Goal: Navigation & Orientation: Go to known website

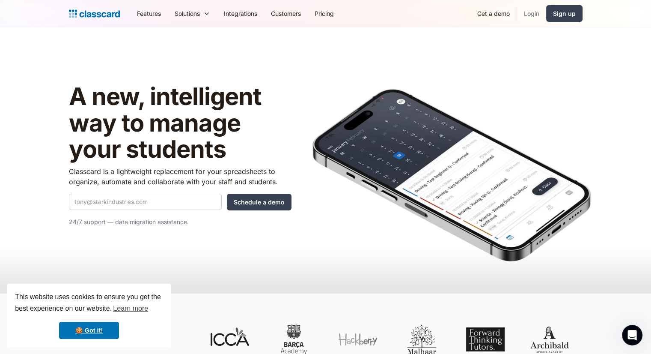
click at [527, 16] on link "Login" at bounding box center [531, 13] width 29 height 19
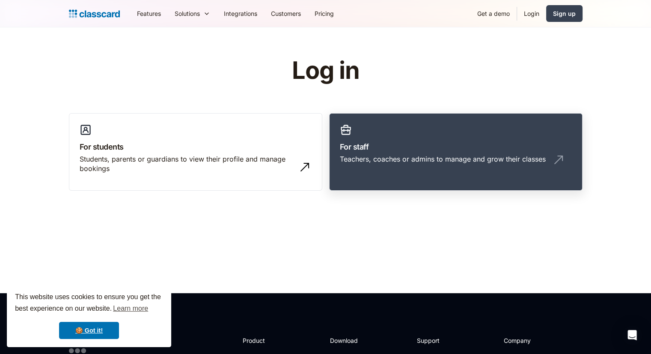
click at [364, 131] on link "For staff Teachers, coaches or admins to manage and grow their classes" at bounding box center [455, 152] width 253 height 78
